Goal: Task Accomplishment & Management: Complete application form

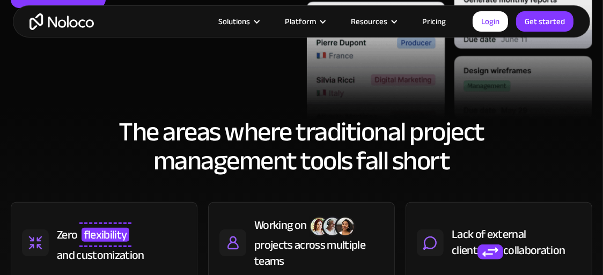
scroll to position [268, 0]
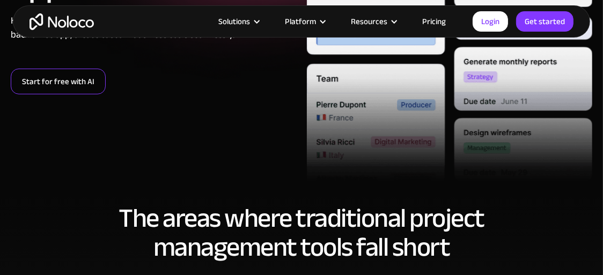
click at [79, 89] on link "Start for free with AI" at bounding box center [58, 82] width 95 height 26
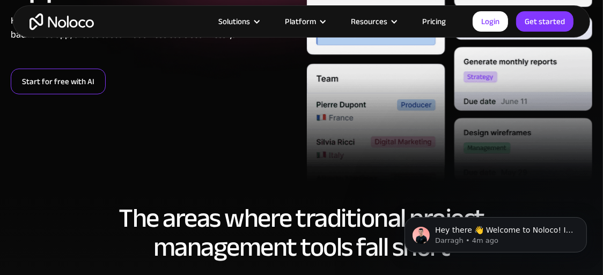
scroll to position [0, 0]
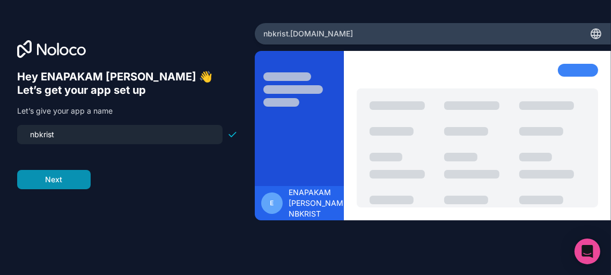
click at [58, 174] on button "Next" at bounding box center [53, 179] width 73 height 19
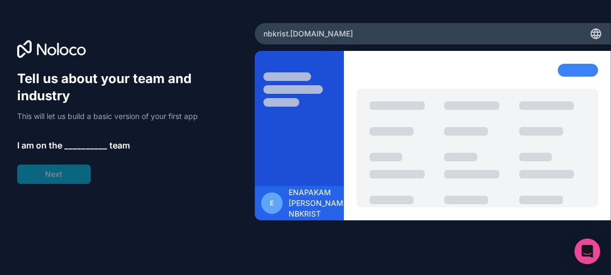
click at [91, 148] on span "__________" at bounding box center [85, 145] width 43 height 13
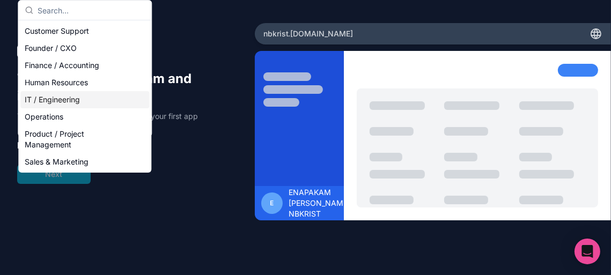
click at [64, 100] on div "IT / Engineering" at bounding box center [84, 99] width 129 height 17
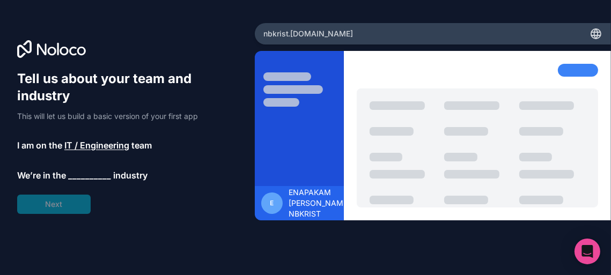
click at [57, 195] on div "Tell us about your team and industry This will let us build a basic version of …" at bounding box center [127, 142] width 220 height 144
click at [74, 178] on span "__________" at bounding box center [89, 175] width 43 height 13
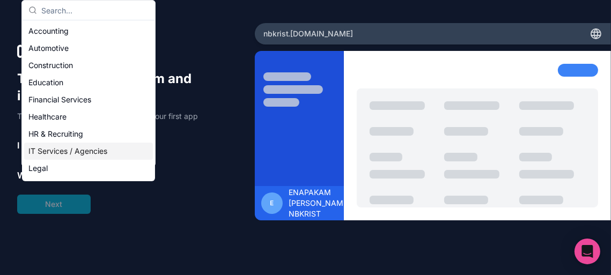
click at [65, 149] on div "IT Services / Agencies" at bounding box center [88, 151] width 129 height 17
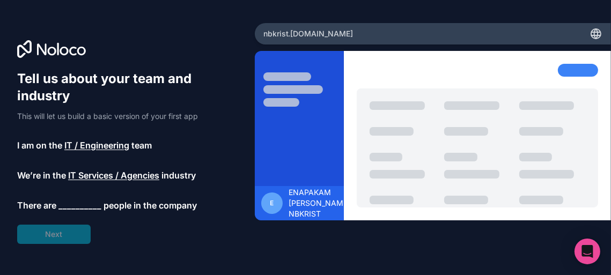
click at [75, 209] on span "__________" at bounding box center [79, 205] width 43 height 13
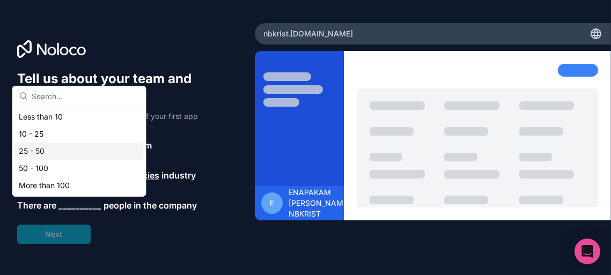
click at [75, 145] on div "25 - 50" at bounding box center [79, 151] width 129 height 17
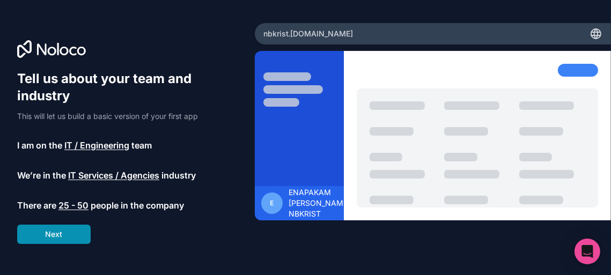
click at [80, 226] on button "Next" at bounding box center [53, 234] width 73 height 19
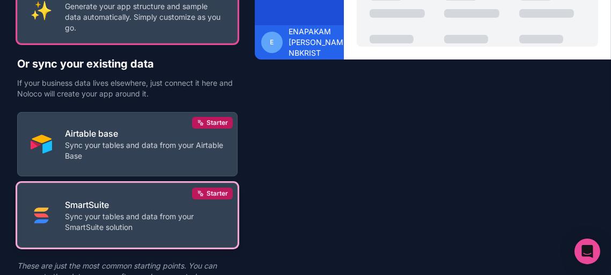
scroll to position [208, 0]
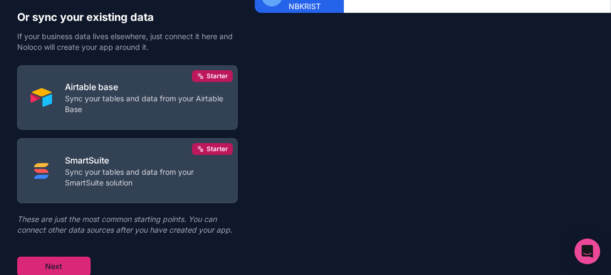
click at [82, 261] on button "Next" at bounding box center [53, 266] width 73 height 19
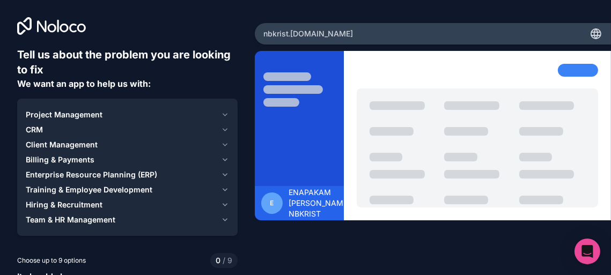
scroll to position [57, 0]
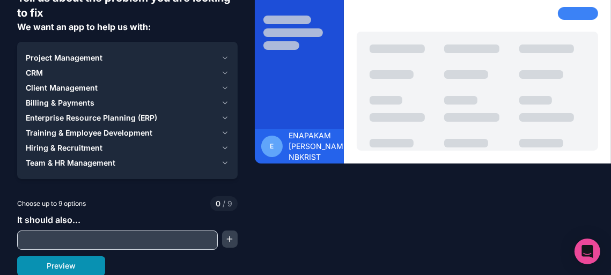
click at [76, 270] on button "Preview" at bounding box center [61, 265] width 88 height 19
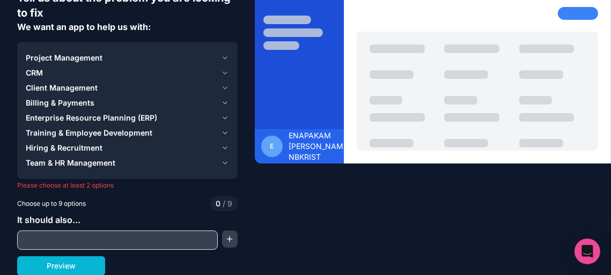
click at [76, 193] on div "Tell us about the problem you are looking to fix We want an app to help us with…" at bounding box center [127, 132] width 220 height 285
click at [100, 146] on span "Hiring & Recruitment" at bounding box center [64, 148] width 77 height 11
click at [98, 61] on span "Project Management" at bounding box center [64, 58] width 77 height 11
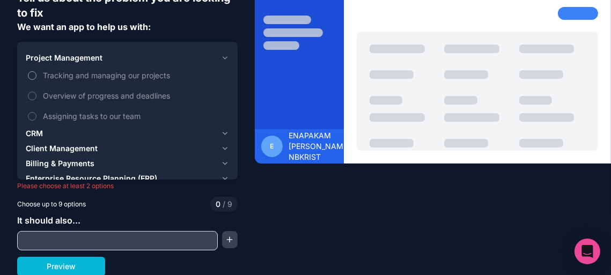
click at [98, 74] on span "Tracking and managing our projects" at bounding box center [135, 75] width 184 height 11
click at [36, 74] on button "Tracking and managing our projects" at bounding box center [32, 75] width 9 height 9
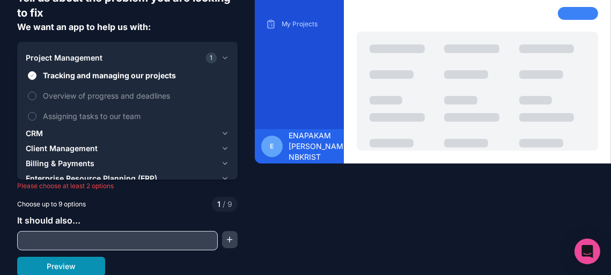
click at [82, 261] on button "Preview" at bounding box center [61, 266] width 88 height 19
click at [86, 158] on span "Billing & Payments" at bounding box center [60, 163] width 69 height 11
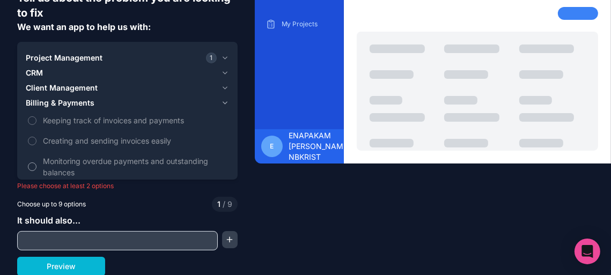
click at [86, 152] on label "Monitoring overdue payments and outstanding balances" at bounding box center [127, 166] width 203 height 31
click at [36, 163] on button "Monitoring overdue payments and outstanding balances" at bounding box center [32, 167] width 9 height 9
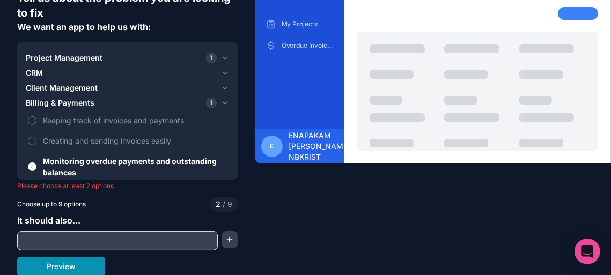
click at [86, 273] on button "Preview" at bounding box center [61, 266] width 88 height 19
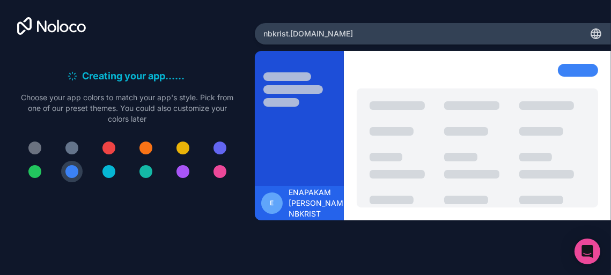
scroll to position [0, 0]
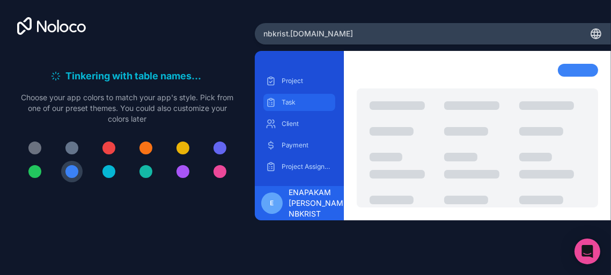
click at [297, 102] on p "Task" at bounding box center [308, 102] width 52 height 9
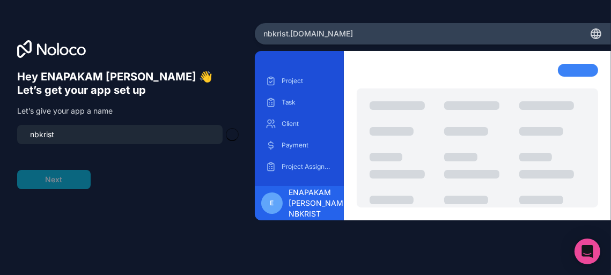
type input "nbkrist-app"
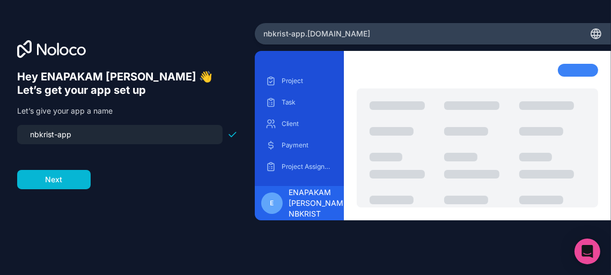
click at [597, 30] on icon at bounding box center [597, 34] width 2 height 10
click at [585, 34] on div "nbkrist-app .noloco.co" at bounding box center [433, 33] width 356 height 21
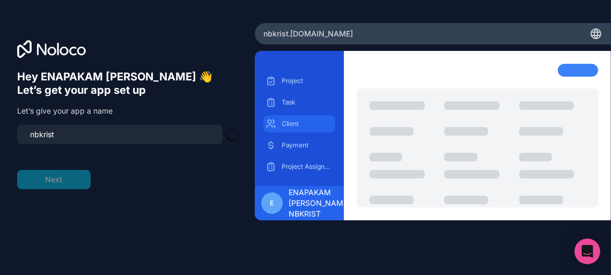
type input "nbkrist-app"
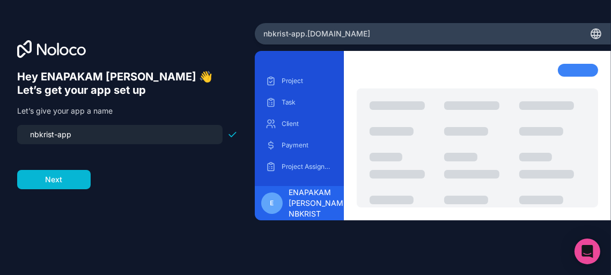
drag, startPoint x: 588, startPoint y: 34, endPoint x: 601, endPoint y: 29, distance: 13.9
click at [601, 29] on icon at bounding box center [596, 33] width 13 height 13
click at [593, 246] on div "Open Intercom Messenger" at bounding box center [587, 252] width 28 height 28
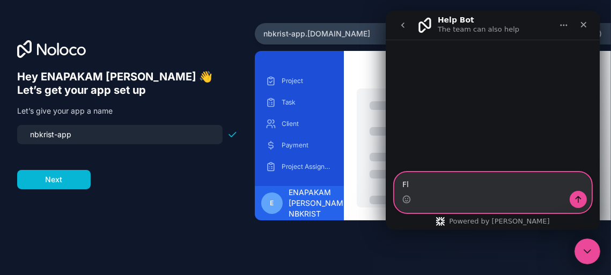
type textarea "F"
paste textarea "https://task-budget-pro-74c46a23.base44.app/ export app code"
type textarea "https://task-budget-pro-74c46a23.base44.app/ export app code"
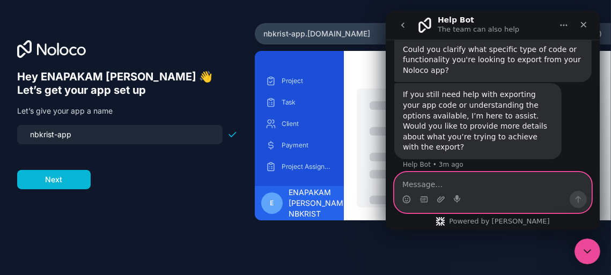
scroll to position [150, 0]
